Goal: Information Seeking & Learning: Find specific fact

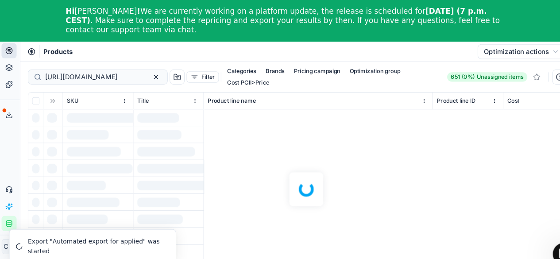
scroll to position [0, 1956]
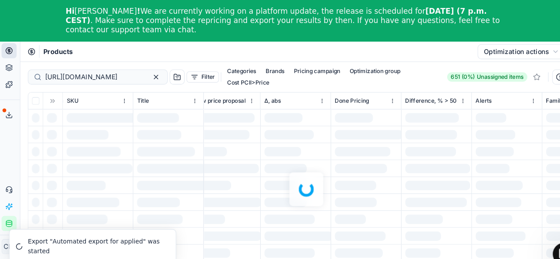
click at [138, 68] on div at bounding box center [290, 178] width 539 height 240
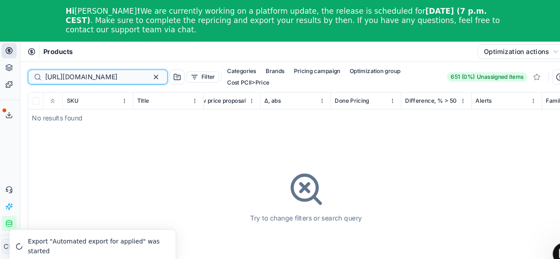
click at [144, 69] on button "button" at bounding box center [149, 72] width 11 height 11
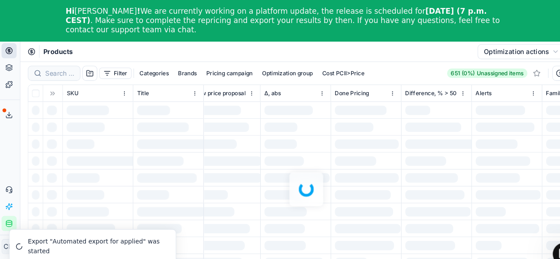
click at [57, 66] on div at bounding box center [290, 178] width 539 height 240
click at [64, 65] on div at bounding box center [290, 178] width 539 height 240
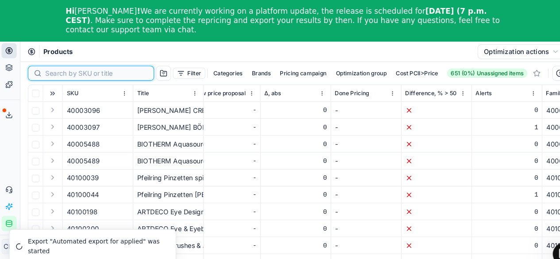
click at [55, 69] on input at bounding box center [93, 69] width 97 height 9
paste input "90017789-0027778"
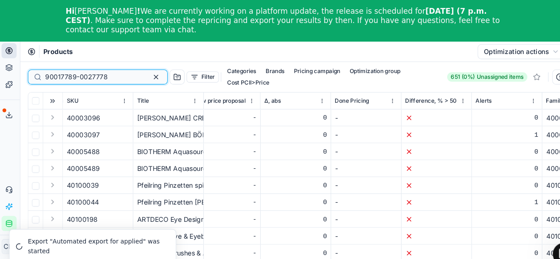
type input "90017789-0027778"
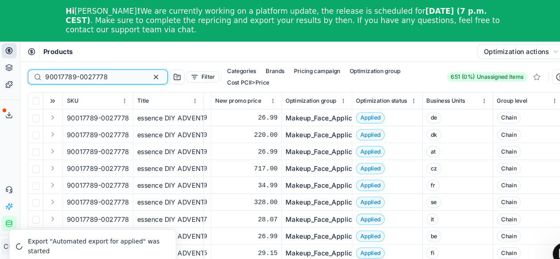
scroll to position [10, 1206]
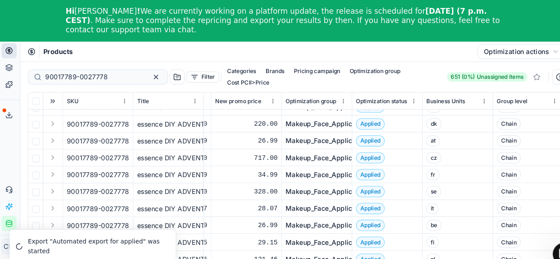
click at [305, 240] on link "Makeup_Face_Applicator_Access._Other, PL" at bounding box center [337, 244] width 130 height 9
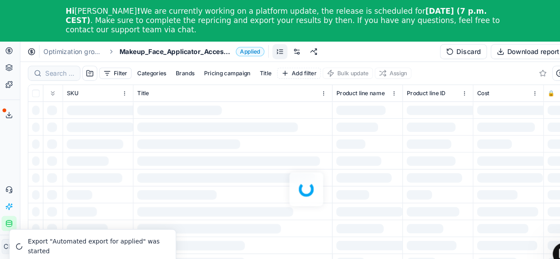
click at [47, 68] on div "Filter Categories Brands Pricing campaign Title Add filter Bulk update Assign S…" at bounding box center [290, 178] width 539 height 240
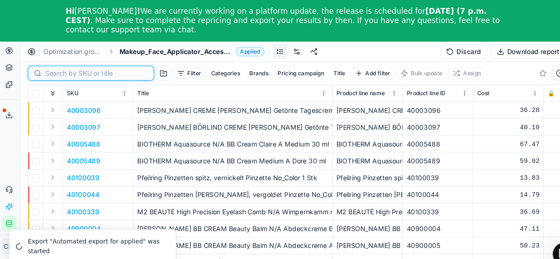
click at [47, 68] on input at bounding box center [93, 69] width 97 height 9
paste input "90017789-0027778"
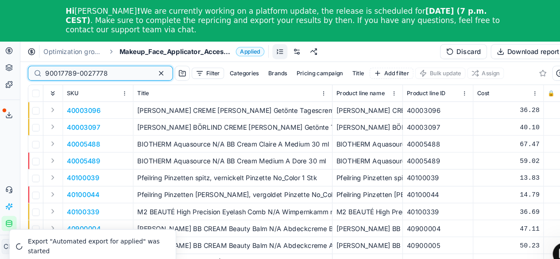
type input "90017789-0027778"
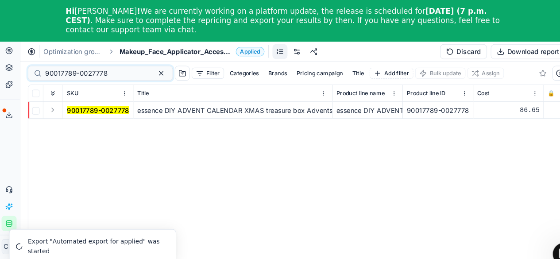
click at [106, 105] on mark "90017789-0027778" at bounding box center [94, 104] width 59 height 8
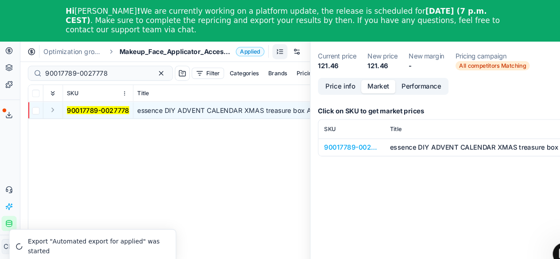
click at [360, 85] on button "Market" at bounding box center [359, 81] width 32 height 13
click at [332, 141] on div "90017789-0027778" at bounding box center [333, 139] width 51 height 9
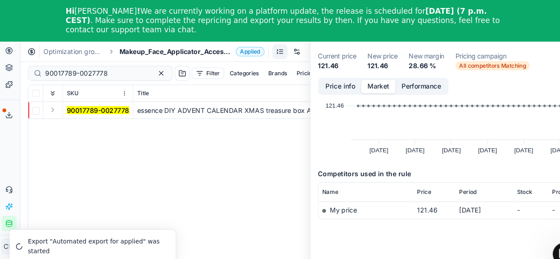
scroll to position [0, 161]
click at [258, 139] on div "90017789-0027778 essence DIY ADVENT CALENDAR XMAS treasure box Adventskalender …" at bounding box center [130, 189] width 524 height 187
click at [279, 164] on div "SKU Title Product line name Product line ID Cost 🔒 PCII cost RRP CD min Price C…" at bounding box center [291, 181] width 524 height 203
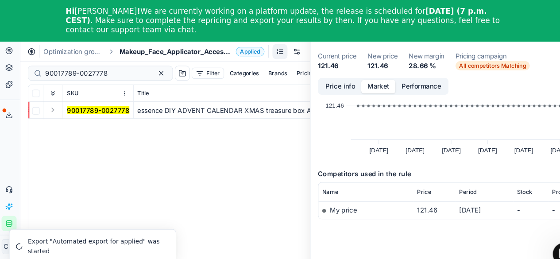
click at [255, 149] on div "SKU Title Product line name Product line ID Cost 🔒 PCII cost RRP CD min Price C…" at bounding box center [291, 181] width 524 height 203
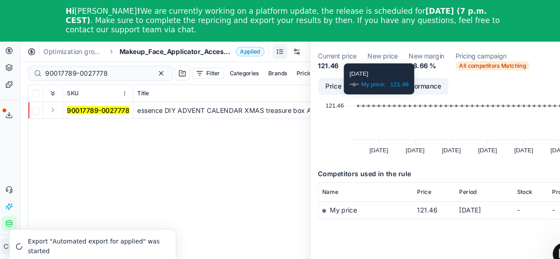
click at [310, 85] on button "Price info" at bounding box center [322, 81] width 39 height 13
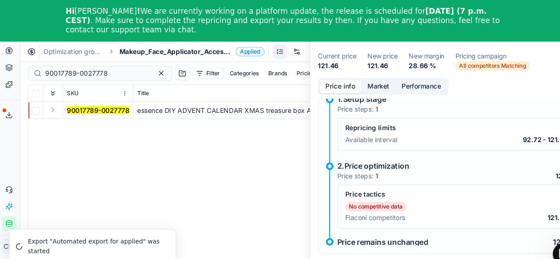
scroll to position [39, 0]
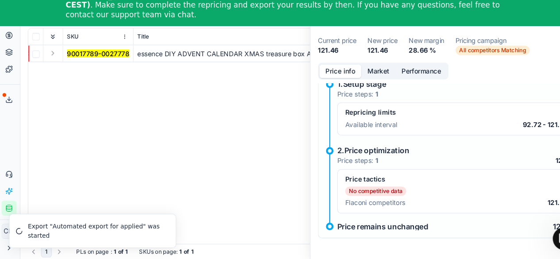
click at [230, 109] on div "SKU Title Product line name Product line ID Cost 🔒 PCII cost RRP CD min Price C…" at bounding box center [291, 142] width 524 height 203
click at [138, 92] on div "SKU Title Product line name Product line ID Cost 🔒 PCII cost RRP CD min Price C…" at bounding box center [291, 142] width 524 height 203
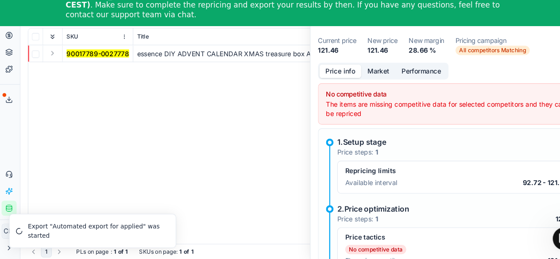
click at [237, 73] on td "essence DIY ADVENT CALENDAR XMAS treasure box Adventskalender no_color 1 Stk" at bounding box center [222, 65] width 188 height 16
click at [92, 64] on mark "90017789-0027778" at bounding box center [94, 65] width 59 height 8
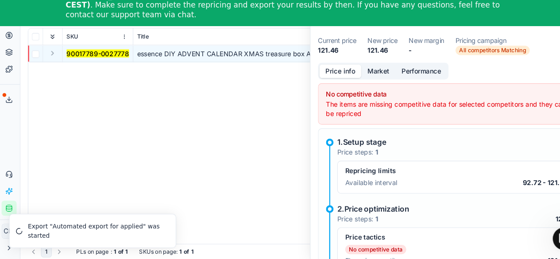
click at [132, 128] on div "SKU Title Product line name Product line ID Cost 🔒 PCII cost RRP CD min Price C…" at bounding box center [291, 142] width 524 height 203
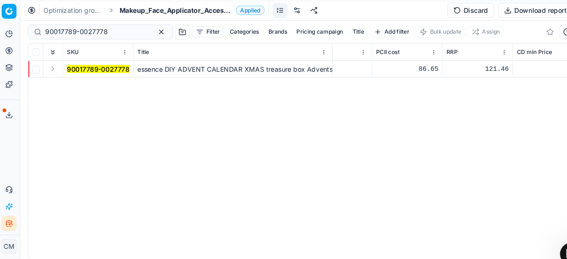
scroll to position [0, 232]
